Goal: Information Seeking & Learning: Learn about a topic

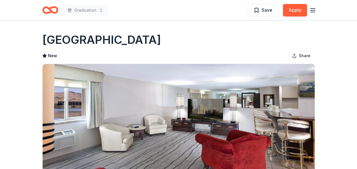
click at [52, 7] on icon "Home" at bounding box center [52, 10] width 9 height 6
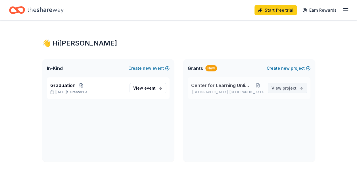
click at [296, 88] on link "View project" at bounding box center [287, 88] width 39 height 10
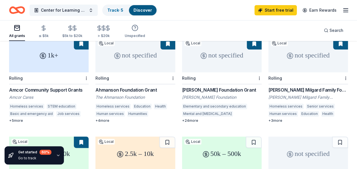
scroll to position [63, 0]
click at [45, 87] on div "Amcor Community Support Grants" at bounding box center [49, 90] width 80 height 7
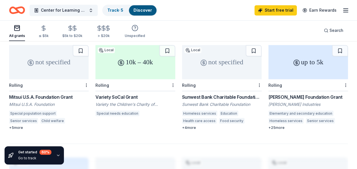
scroll to position [450, 0]
click at [130, 86] on div "10k – 40k Local Rolling Variety SoCal Grant Variety the Children's Charity of S…" at bounding box center [135, 81] width 80 height 73
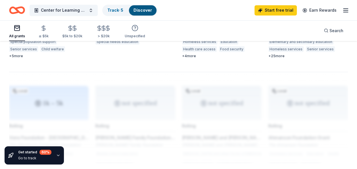
scroll to position [431, 0]
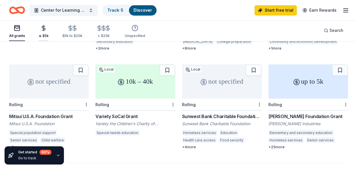
click at [39, 35] on div "≤ $5k" at bounding box center [44, 36] width 10 height 5
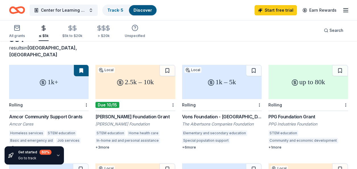
scroll to position [35, 0]
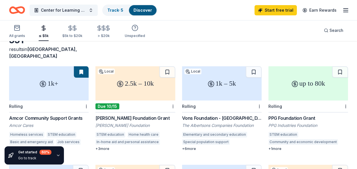
click at [58, 153] on icon "button" at bounding box center [58, 155] width 5 height 5
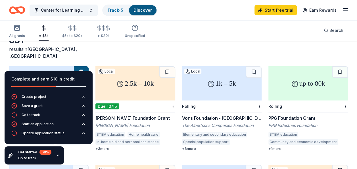
click at [124, 146] on div "+ 3 more" at bounding box center [135, 148] width 80 height 5
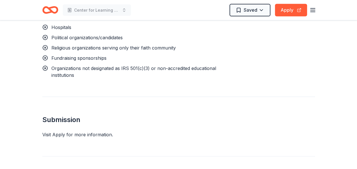
scroll to position [599, 0]
click at [83, 131] on div "Visit Apply for more information." at bounding box center [178, 134] width 273 height 7
click at [57, 131] on div "Visit Apply for more information." at bounding box center [178, 134] width 273 height 7
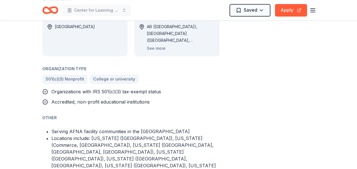
scroll to position [328, 0]
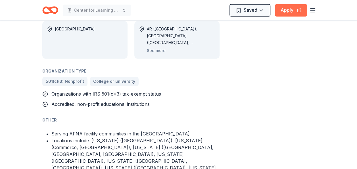
click at [284, 8] on button "Apply" at bounding box center [291, 10] width 32 height 12
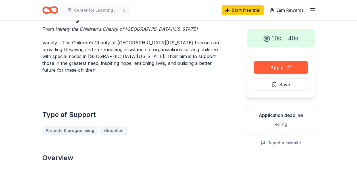
scroll to position [22, 0]
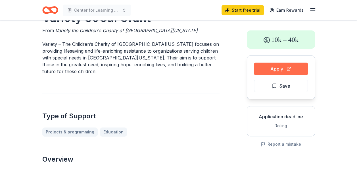
click at [273, 69] on button "Apply" at bounding box center [281, 68] width 54 height 12
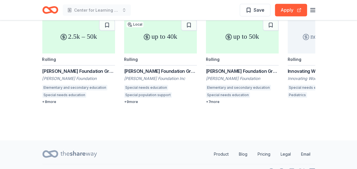
scroll to position [577, 0]
